Goal: Check status: Check status

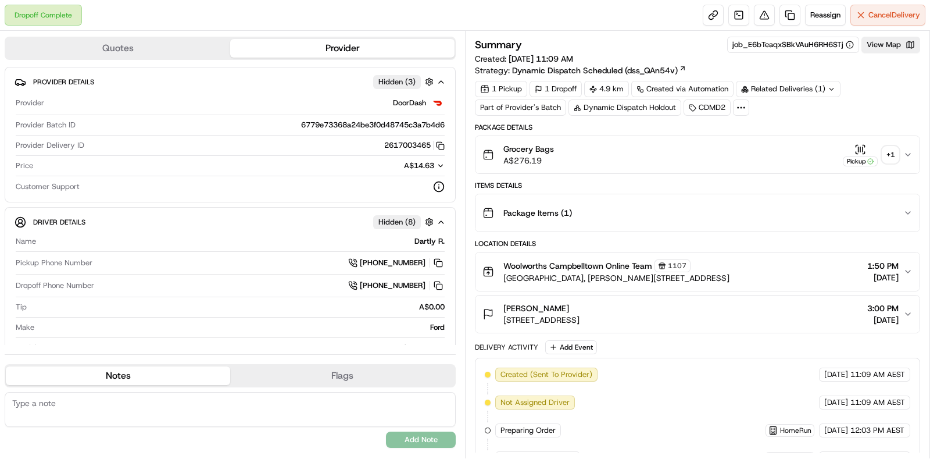
click at [885, 155] on div "+ 1" at bounding box center [890, 154] width 16 height 16
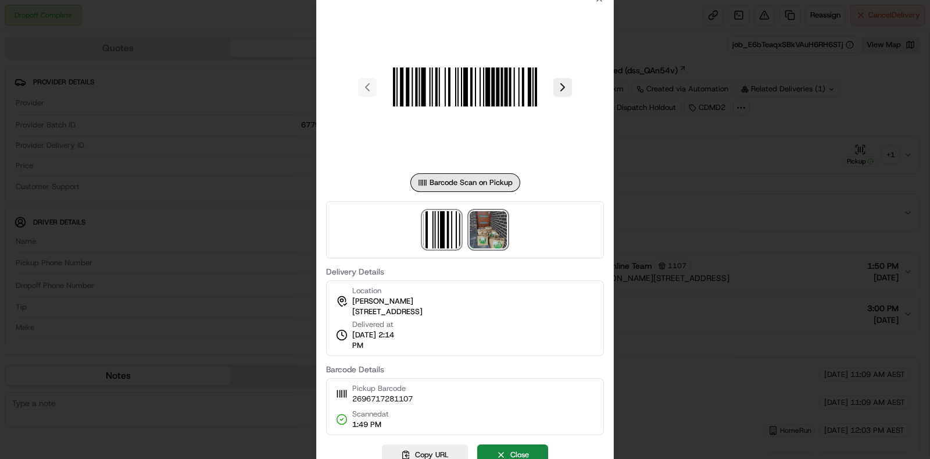
click at [504, 230] on img at bounding box center [488, 229] width 37 height 37
